Goal: Task Accomplishment & Management: Use online tool/utility

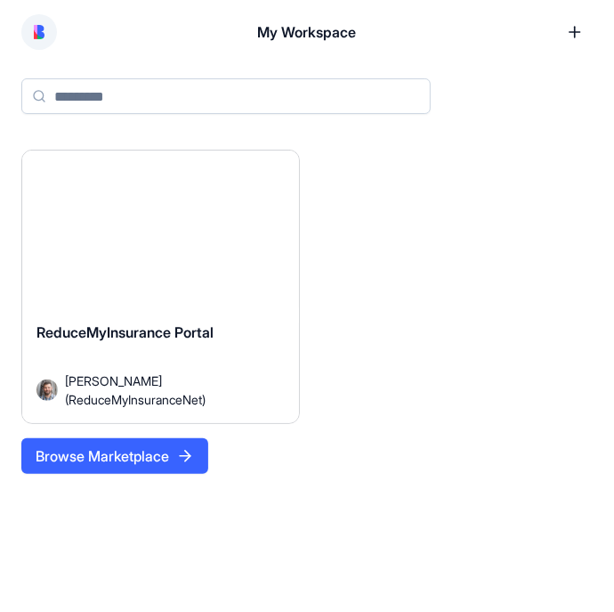
click at [233, 313] on div "ReduceMyInsurance Portal [PERSON_NAME] (ReduceMyInsuranceNet)" at bounding box center [160, 365] width 277 height 116
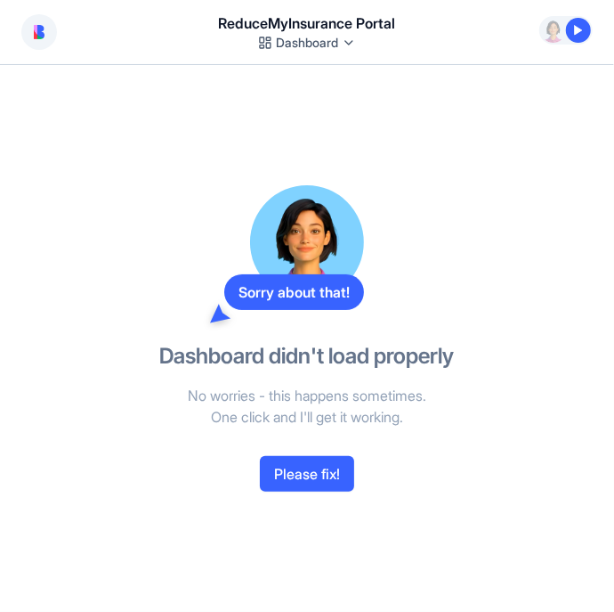
click at [322, 474] on button "Please fix!" at bounding box center [307, 474] width 94 height 36
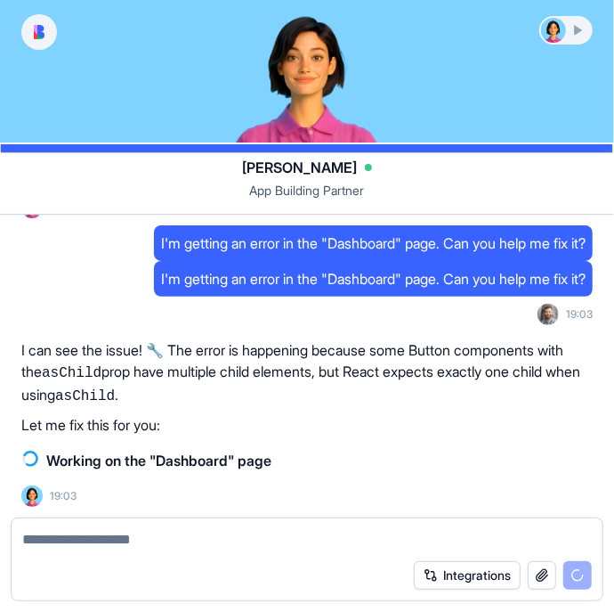
scroll to position [5923, 0]
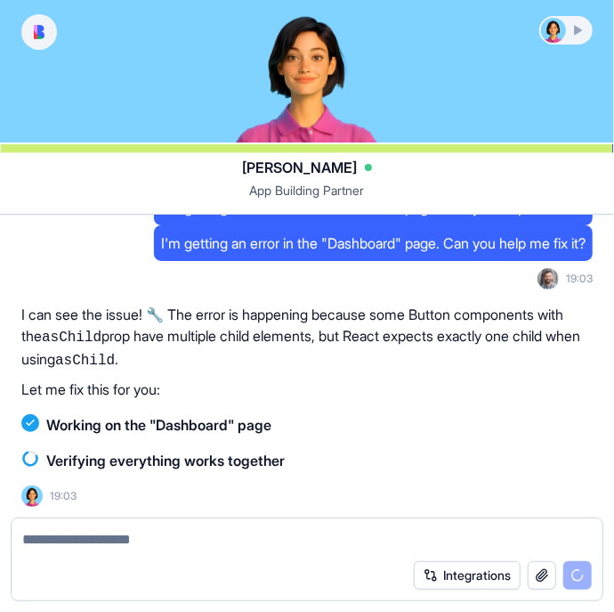
click at [452, 574] on button "Integrations" at bounding box center [467, 575] width 107 height 28
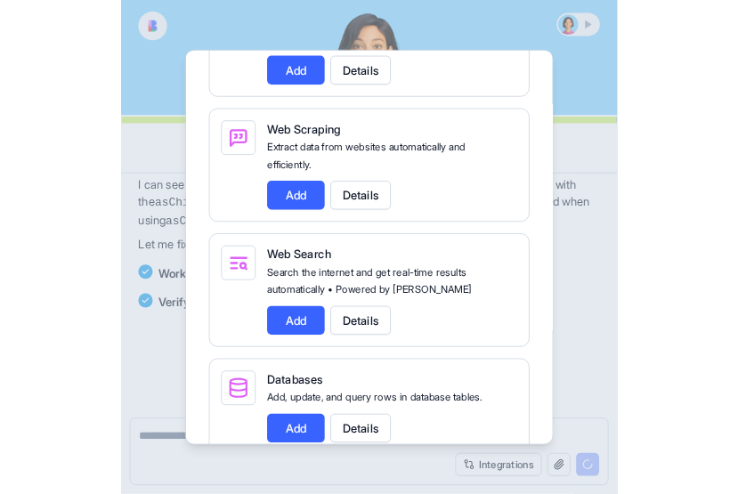
scroll to position [6191, 0]
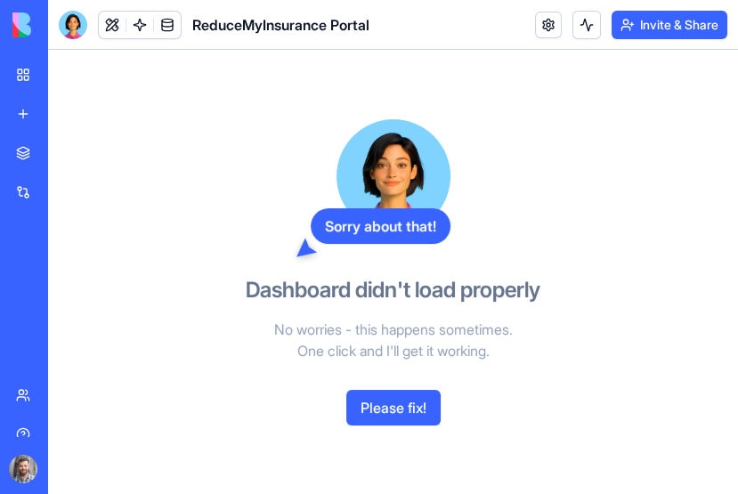
click at [406, 402] on button "Please fix!" at bounding box center [393, 408] width 94 height 36
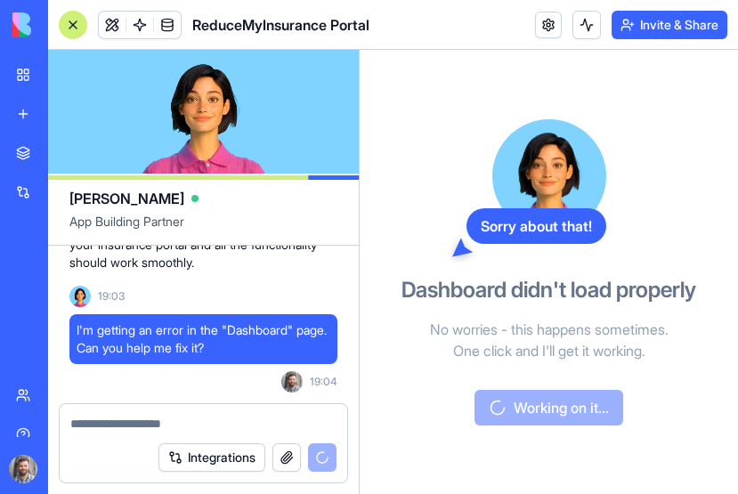
scroll to position [7878, 0]
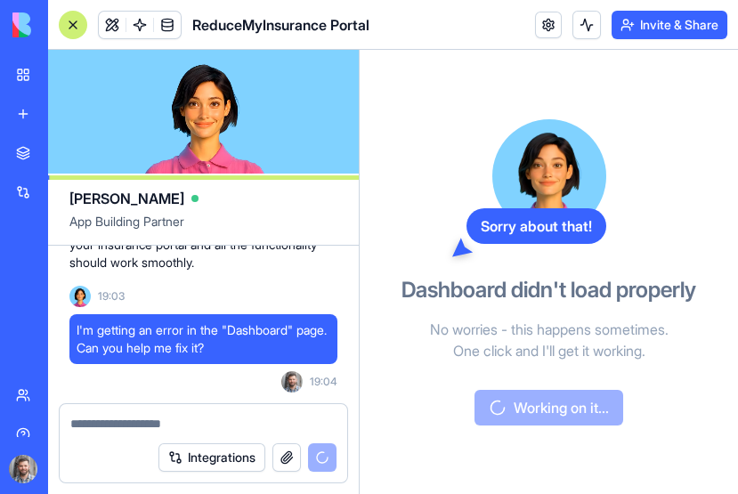
click at [102, 25] on button at bounding box center [112, 25] width 27 height 27
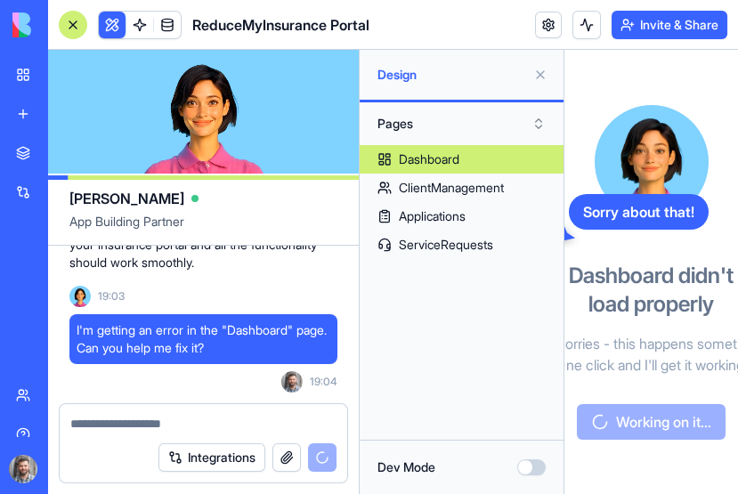
click at [504, 187] on div "ClientManagement" at bounding box center [451, 188] width 105 height 18
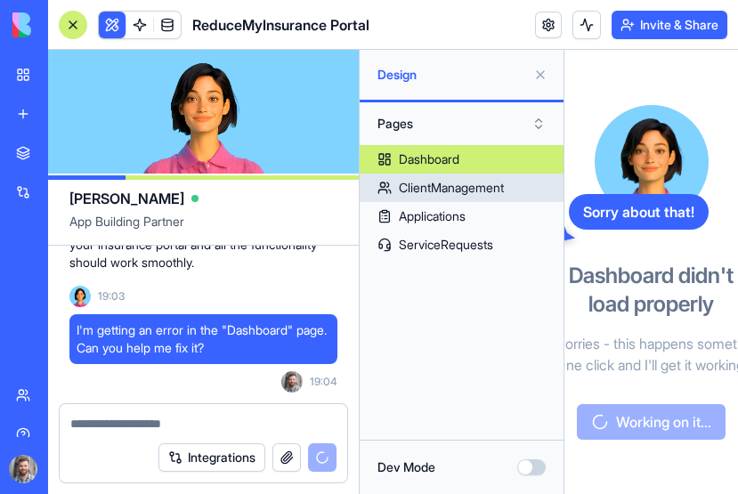
click at [464, 194] on div "ClientManagement" at bounding box center [451, 188] width 105 height 18
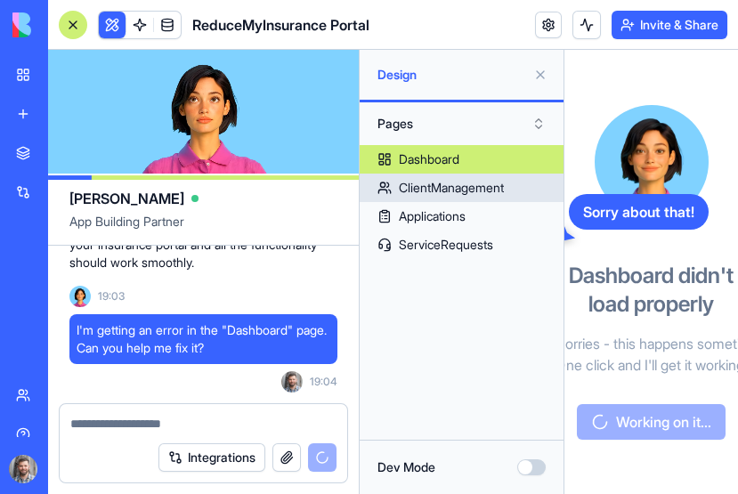
click at [463, 220] on div "Applications" at bounding box center [432, 217] width 67 height 18
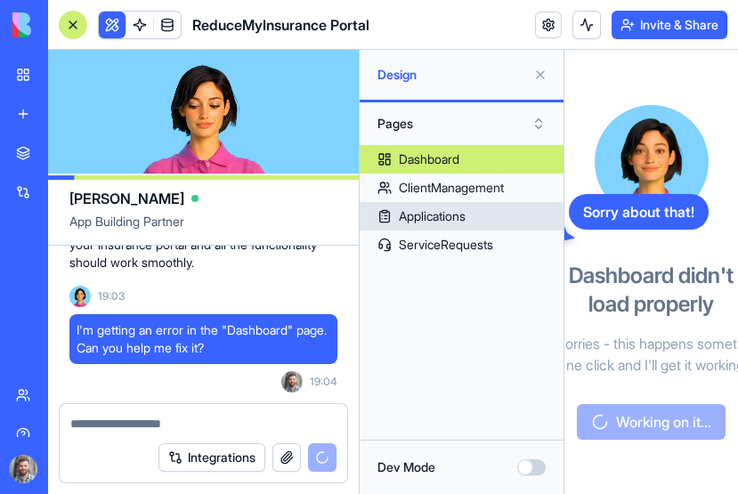
click at [484, 250] on div "ServiceRequests" at bounding box center [446, 245] width 94 height 18
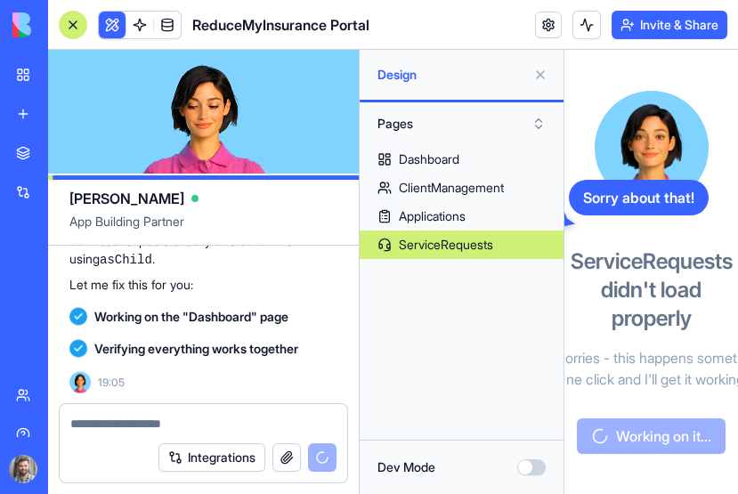
scroll to position [8593, 0]
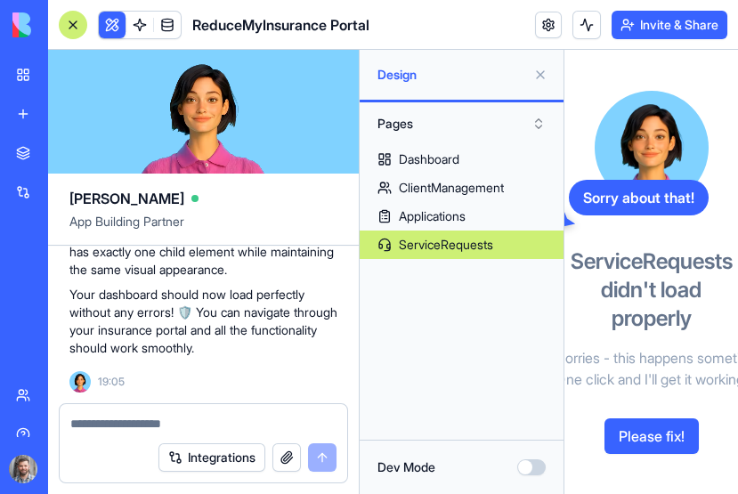
click at [137, 23] on link at bounding box center [139, 25] width 27 height 27
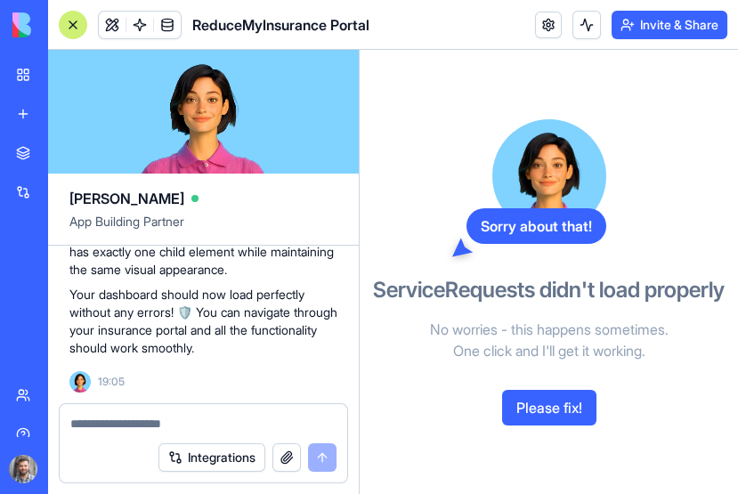
click at [159, 20] on link at bounding box center [167, 25] width 27 height 27
click at [164, 23] on link at bounding box center [167, 25] width 27 height 27
click at [171, 24] on link at bounding box center [167, 25] width 27 height 27
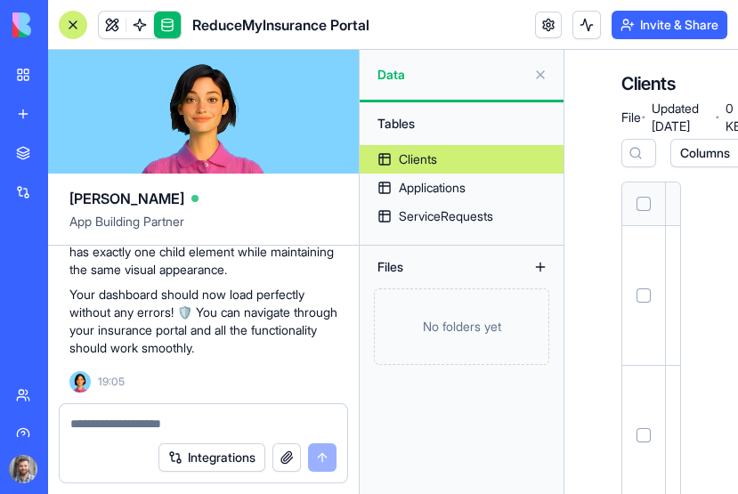
click at [139, 32] on body "BETA My Workspace New app Marketplace Integrations Recent ReduceMyInsurance Por…" at bounding box center [369, 247] width 738 height 494
click at [137, 37] on link at bounding box center [139, 25] width 27 height 27
click at [134, 25] on link at bounding box center [139, 25] width 27 height 27
click at [110, 20] on link at bounding box center [112, 25] width 27 height 27
click at [111, 34] on link at bounding box center [112, 25] width 27 height 27
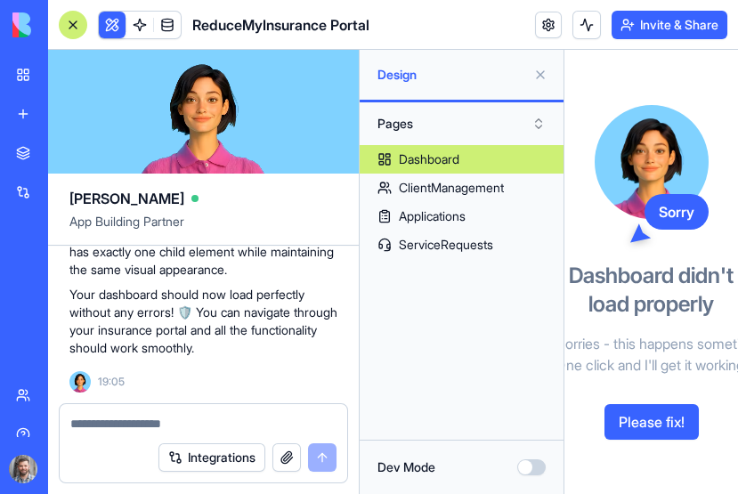
click at [548, 74] on button at bounding box center [540, 75] width 28 height 28
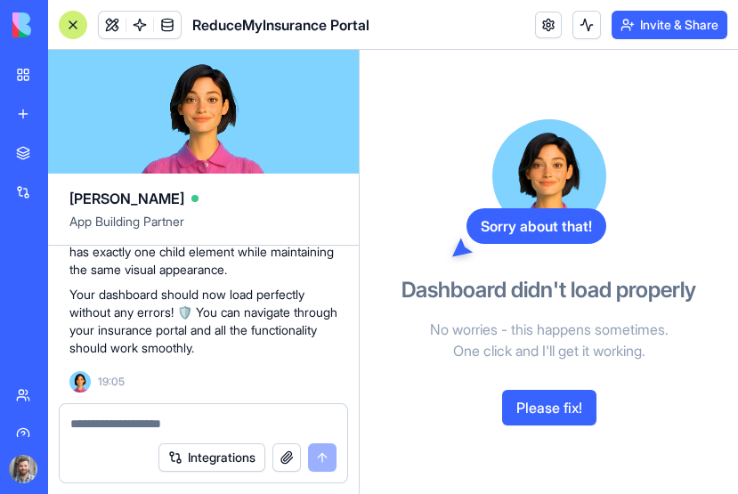
click at [574, 232] on div "Sorry about that!" at bounding box center [537, 226] width 140 height 36
click at [380, 119] on div "Sorry about that! Dashboard didn't load properly No worries - this happens some…" at bounding box center [549, 272] width 378 height 444
click at [590, 22] on button at bounding box center [587, 25] width 28 height 28
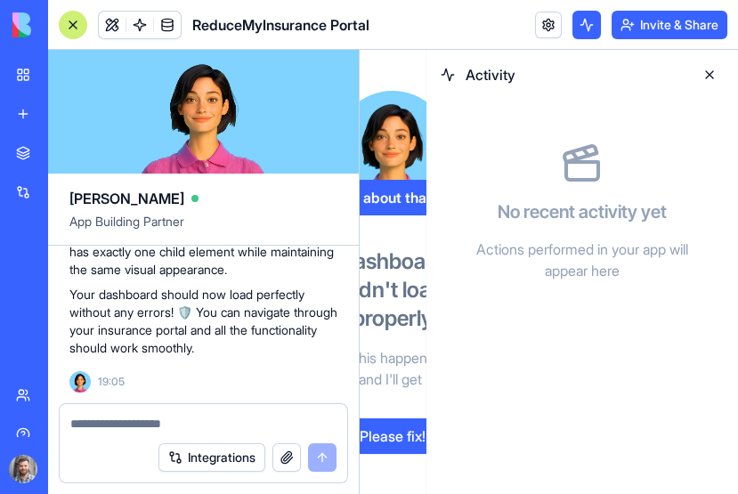
click at [614, 69] on button at bounding box center [710, 75] width 28 height 28
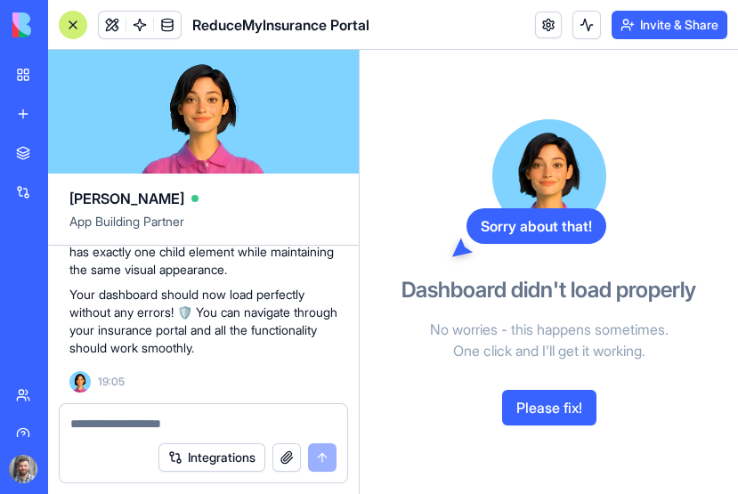
click at [580, 416] on button "Please fix!" at bounding box center [549, 408] width 94 height 36
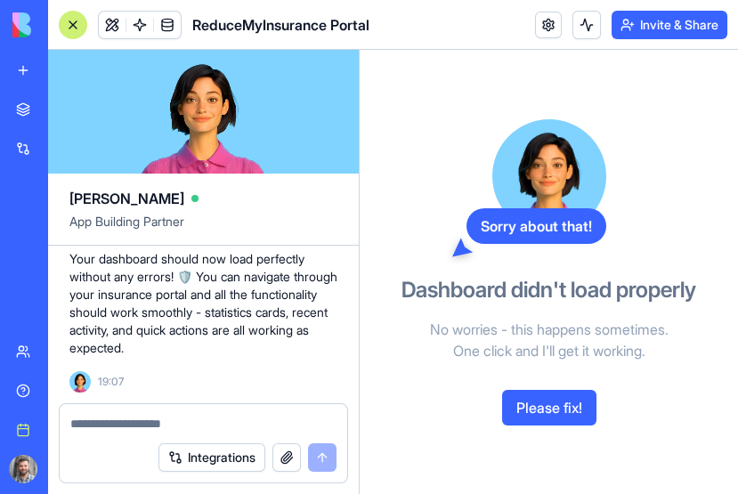
scroll to position [45, 0]
click at [65, 70] on div "New app" at bounding box center [54, 69] width 23 height 18
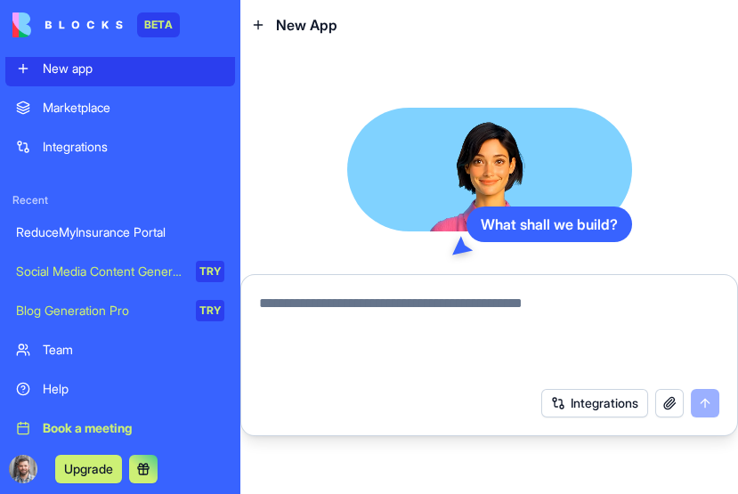
click at [614, 79] on div "What shall we build? Integrations" at bounding box center [489, 272] width 498 height 444
